Goal: Task Accomplishment & Management: Complete application form

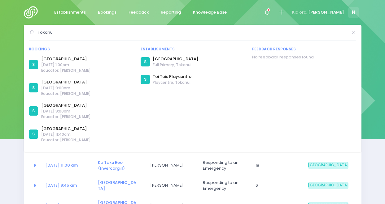
select select "5"
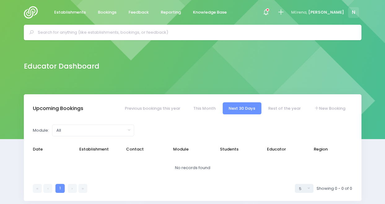
select select "5"
click at [267, 13] on span at bounding box center [266, 12] width 1 height 1
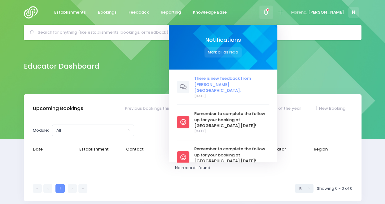
click at [234, 81] on span "There is new feedback from [PERSON_NAME][GEOGRAPHIC_DATA]." at bounding box center [231, 85] width 75 height 18
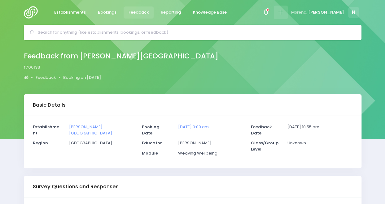
click at [284, 15] on icon at bounding box center [280, 12] width 7 height 7
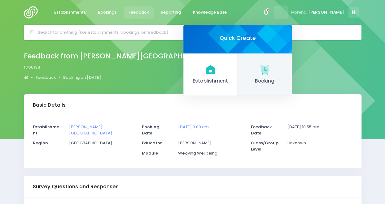
click at [290, 76] on link "Booking" at bounding box center [265, 75] width 54 height 43
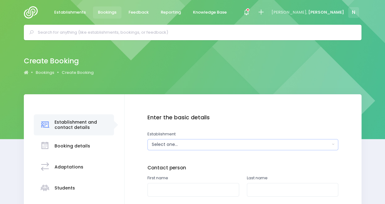
click at [237, 143] on div "Select one..." at bounding box center [241, 145] width 178 height 7
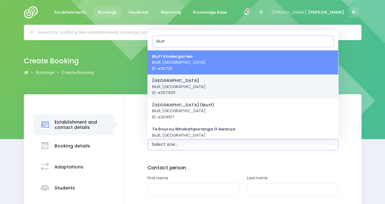
type input "Bluff"
click at [188, 87] on span "Bluff School Bluff, South Island Region ID: e207400" at bounding box center [179, 87] width 54 height 18
select select "207400"
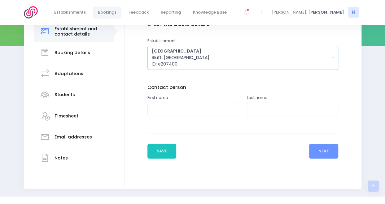
scroll to position [106, 0]
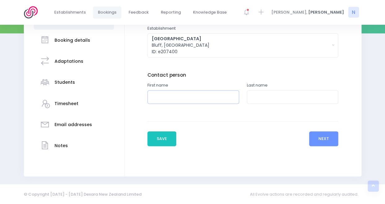
click at [185, 98] on input "text" at bounding box center [193, 97] width 92 height 14
type input "Jim"
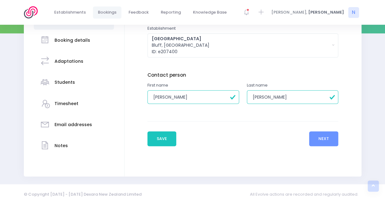
click at [258, 97] on input "Turell" at bounding box center [293, 97] width 92 height 14
type input "Turrell"
click at [325, 140] on button "Next" at bounding box center [323, 139] width 29 height 15
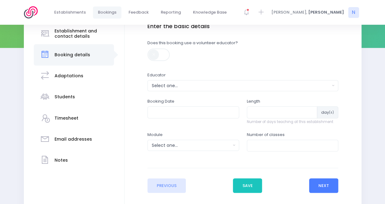
scroll to position [128, 0]
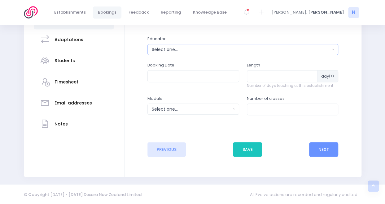
click at [202, 51] on div "Select one..." at bounding box center [241, 49] width 178 height 7
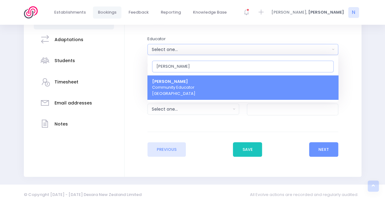
type input "[PERSON_NAME]"
click at [188, 91] on span "Nicky Young Community Educator South Island Region" at bounding box center [173, 88] width 43 height 18
select select "321155"
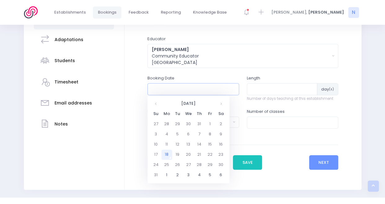
click at [185, 89] on input "text" at bounding box center [193, 89] width 92 height 12
click at [221, 105] on th at bounding box center [221, 104] width 11 height 10
click at [220, 105] on th at bounding box center [221, 104] width 11 height 10
click at [189, 145] on td "12" at bounding box center [188, 145] width 11 height 10
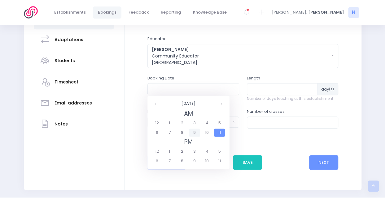
click at [195, 133] on span "9" at bounding box center [194, 133] width 11 height 8
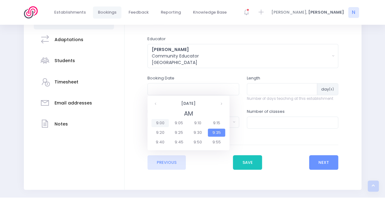
click at [164, 121] on span "9:00" at bounding box center [160, 123] width 17 height 8
type input "12/11/2025 09:00 AM"
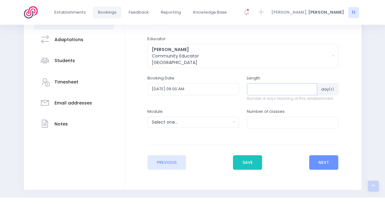
click at [284, 85] on input "number" at bounding box center [282, 89] width 71 height 12
type input "2"
click at [211, 121] on div "Select one..." at bounding box center [191, 122] width 79 height 7
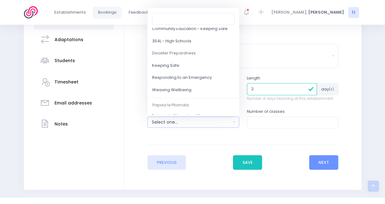
scroll to position [56, 0]
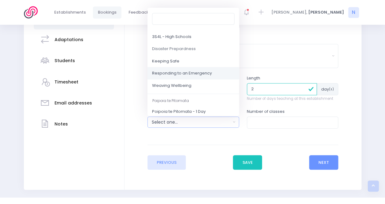
click at [198, 73] on span "Responding to an Emergency" at bounding box center [182, 74] width 60 height 6
select select "Responding to an Emergency"
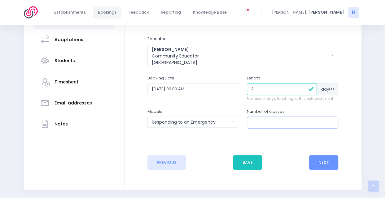
click at [275, 120] on input "number" at bounding box center [293, 123] width 92 height 12
type input "6"
click at [327, 160] on button "Next" at bounding box center [323, 163] width 29 height 15
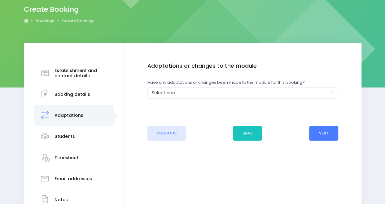
scroll to position [52, 0]
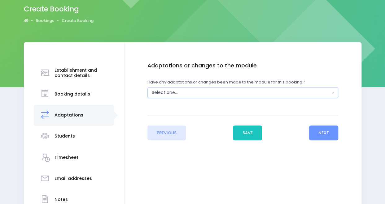
click at [275, 90] on div "Select one..." at bounding box center [241, 93] width 178 height 7
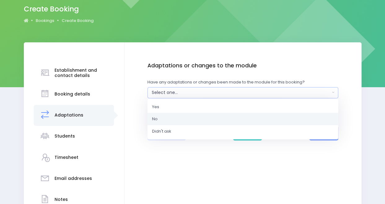
click at [167, 114] on link "No" at bounding box center [242, 119] width 191 height 12
select select "No"
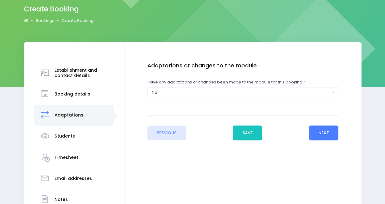
click at [331, 130] on button "Next" at bounding box center [323, 133] width 29 height 15
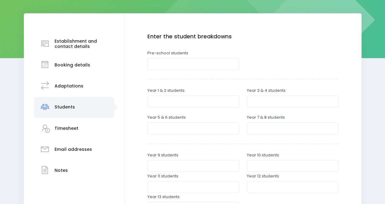
scroll to position [81, 0]
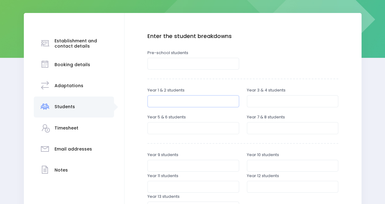
click at [167, 104] on input "number" at bounding box center [193, 101] width 92 height 12
click at [276, 103] on input "number" at bounding box center [293, 101] width 92 height 12
click at [182, 99] on input "32" at bounding box center [193, 101] width 92 height 12
type input "38"
click at [273, 106] on input "number" at bounding box center [293, 101] width 92 height 12
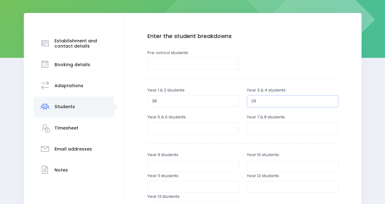
type input "29"
click at [174, 129] on input "number" at bounding box center [193, 128] width 92 height 12
type input "30"
click at [268, 123] on input "number" at bounding box center [293, 128] width 92 height 12
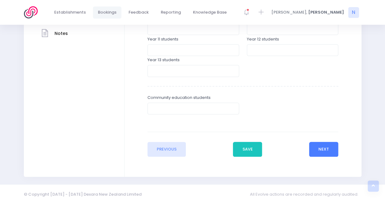
type input "18"
click at [327, 147] on button "Next" at bounding box center [323, 149] width 29 height 15
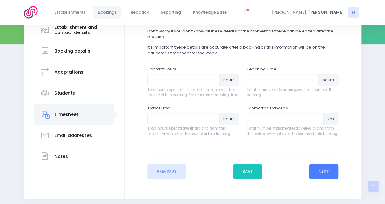
scroll to position [102, 0]
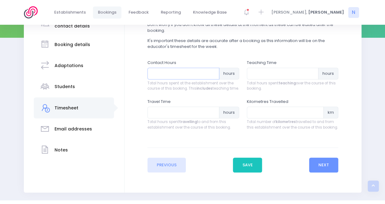
click at [172, 72] on input "number" at bounding box center [183, 74] width 72 height 12
type input "8"
click at [268, 78] on input "number" at bounding box center [283, 74] width 72 height 12
type input "6"
click at [194, 119] on input "number" at bounding box center [183, 113] width 72 height 12
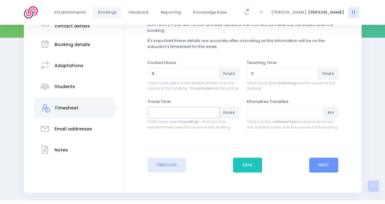
type input "9"
click at [212, 116] on input "0.25" at bounding box center [183, 113] width 72 height 12
click at [212, 116] on input "0.5" at bounding box center [183, 113] width 72 height 12
click at [212, 116] on input "0.75" at bounding box center [183, 113] width 72 height 12
click at [212, 116] on input "1" at bounding box center [183, 113] width 72 height 12
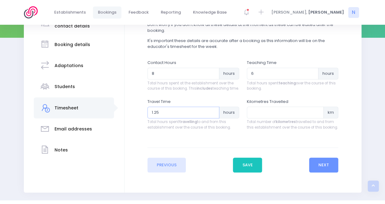
click at [212, 116] on input "1.25" at bounding box center [183, 113] width 72 height 12
click at [212, 116] on input "1.5" at bounding box center [183, 113] width 72 height 12
click at [290, 119] on input "number" at bounding box center [285, 113] width 77 height 12
click at [204, 119] on input "1.5" at bounding box center [183, 113] width 72 height 12
type input "1.75"
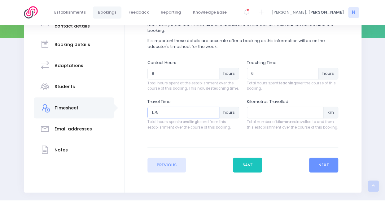
click at [214, 117] on input "1.75" at bounding box center [183, 113] width 72 height 12
click at [264, 114] on input "number" at bounding box center [285, 113] width 77 height 12
type input "109.2"
click at [325, 172] on button "Next" at bounding box center [323, 165] width 29 height 15
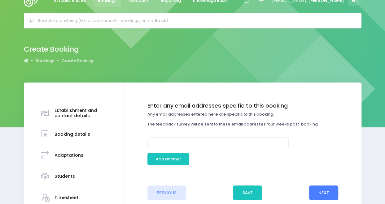
scroll to position [0, 0]
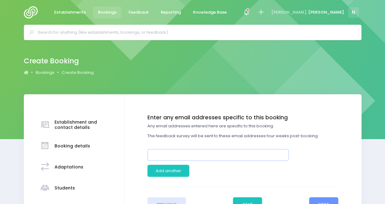
click at [182, 152] on input "email" at bounding box center [217, 155] width 141 height 12
type input "[EMAIL_ADDRESS][DOMAIN_NAME]"
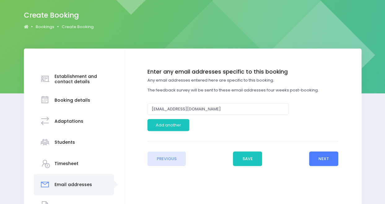
click at [326, 158] on button "Next" at bounding box center [323, 159] width 29 height 15
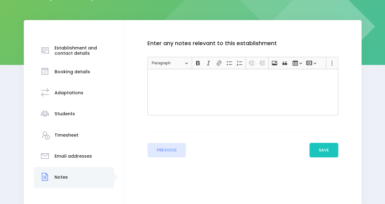
scroll to position [106, 0]
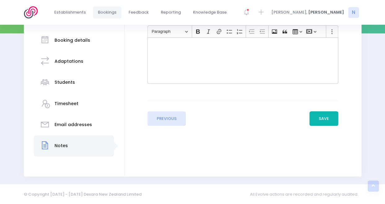
click at [325, 117] on button "Save" at bounding box center [324, 119] width 29 height 15
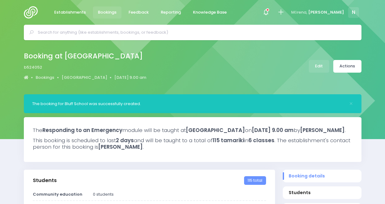
select select "5"
click at [69, 16] on link "Establishments" at bounding box center [70, 13] width 42 height 12
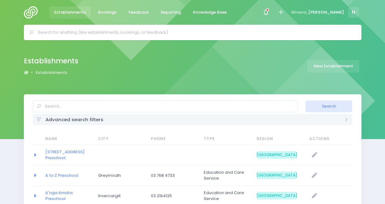
select select "20"
click at [270, 15] on icon at bounding box center [265, 12] width 7 height 7
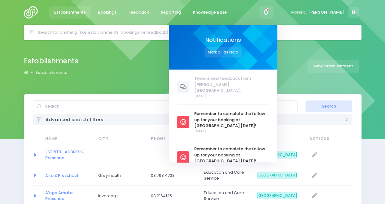
click at [270, 15] on icon at bounding box center [265, 12] width 7 height 7
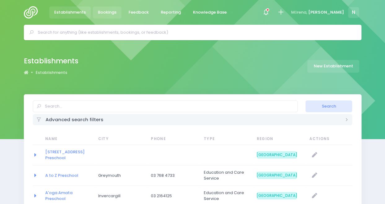
click at [105, 15] on span "Bookings" at bounding box center [107, 12] width 19 height 6
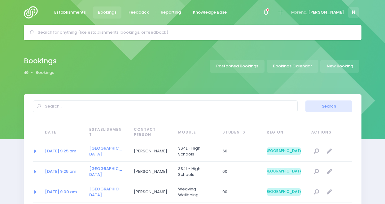
select select "20"
click at [30, 12] on img at bounding box center [33, 12] width 18 height 12
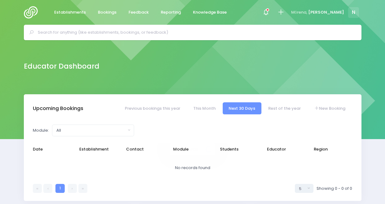
select select "5"
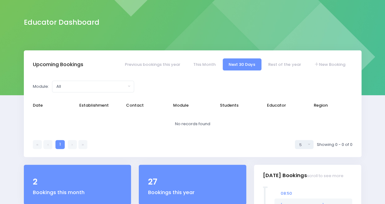
scroll to position [44, 0]
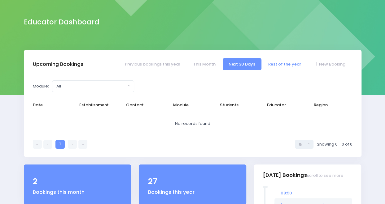
click at [277, 63] on link "Rest of the year" at bounding box center [284, 64] width 45 height 12
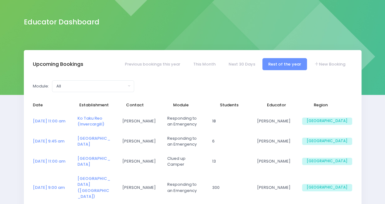
select select "5"
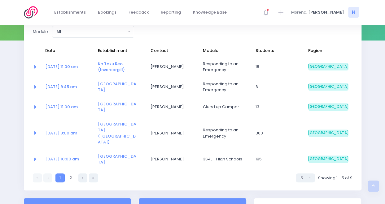
scroll to position [99, 0]
click at [82, 178] on icon at bounding box center [82, 178] width 1 height 0
select select "5"
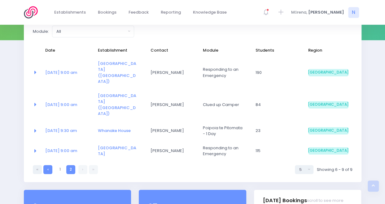
click at [50, 165] on link at bounding box center [47, 169] width 9 height 9
select select "5"
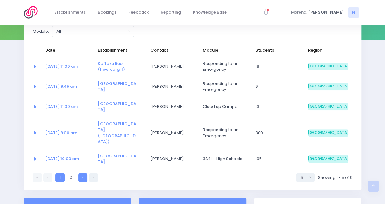
click at [81, 174] on link at bounding box center [82, 178] width 9 height 9
select select "5"
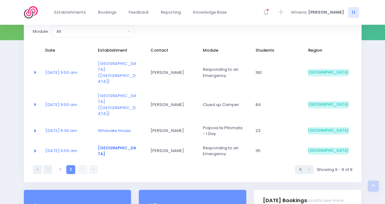
click at [108, 145] on link "[GEOGRAPHIC_DATA]" at bounding box center [117, 151] width 38 height 12
click at [67, 148] on link "12 Nov at 9:00 am" at bounding box center [61, 151] width 32 height 6
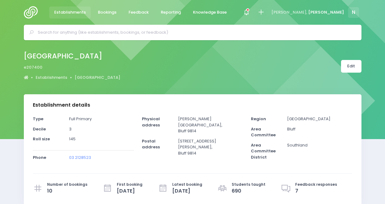
select select "5"
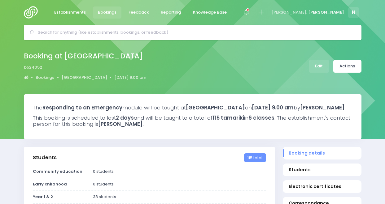
select select "5"
click at [352, 63] on link "Actions" at bounding box center [347, 66] width 28 height 13
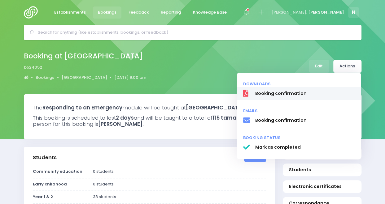
click at [283, 96] on span "Booking confirmation" at bounding box center [305, 93] width 100 height 7
